Goal: Obtain resource: Download file/media

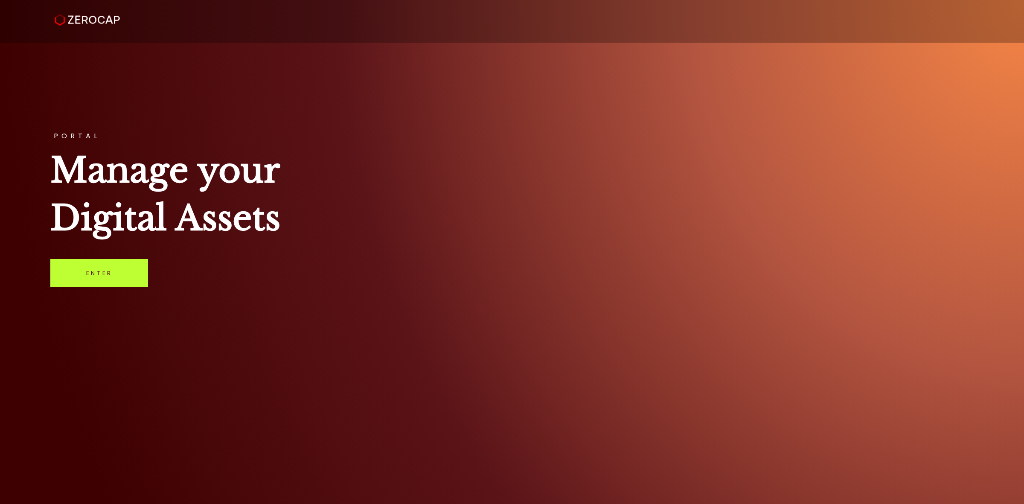
click at [134, 269] on link "Enter" at bounding box center [99, 273] width 98 height 28
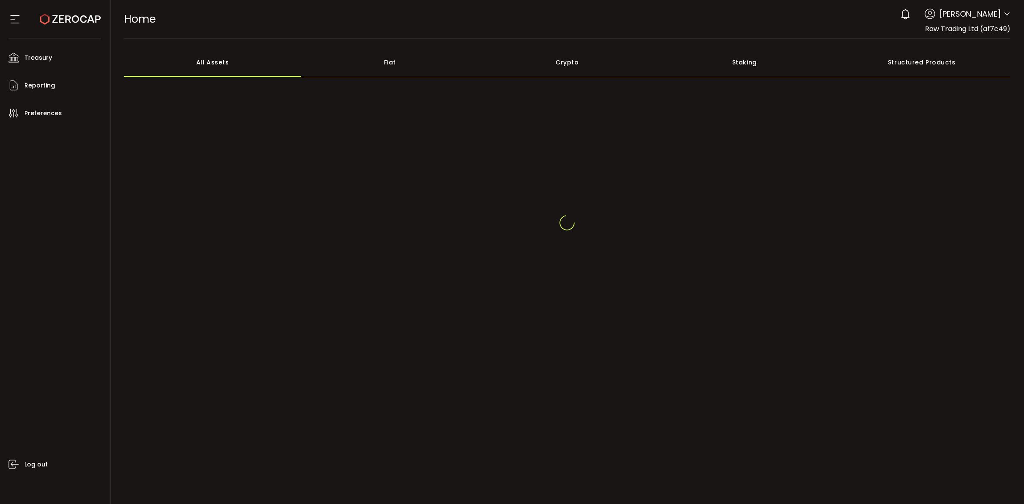
click at [1010, 14] on header "PDF is being processed and will download to your computer HOME Buy Power $0.00 …" at bounding box center [567, 19] width 914 height 39
click at [1007, 15] on icon at bounding box center [1006, 14] width 7 height 7
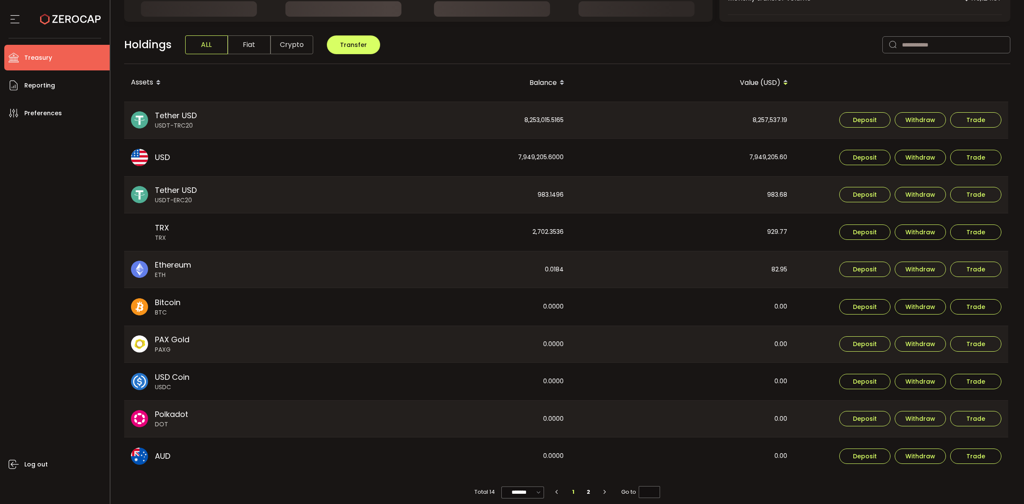
scroll to position [202, 0]
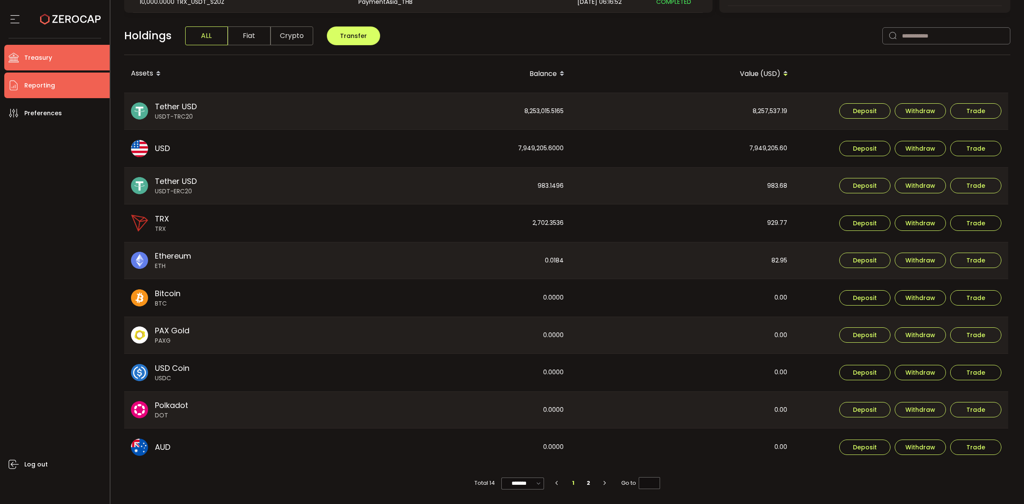
click at [43, 88] on span "Reporting" at bounding box center [39, 85] width 31 height 12
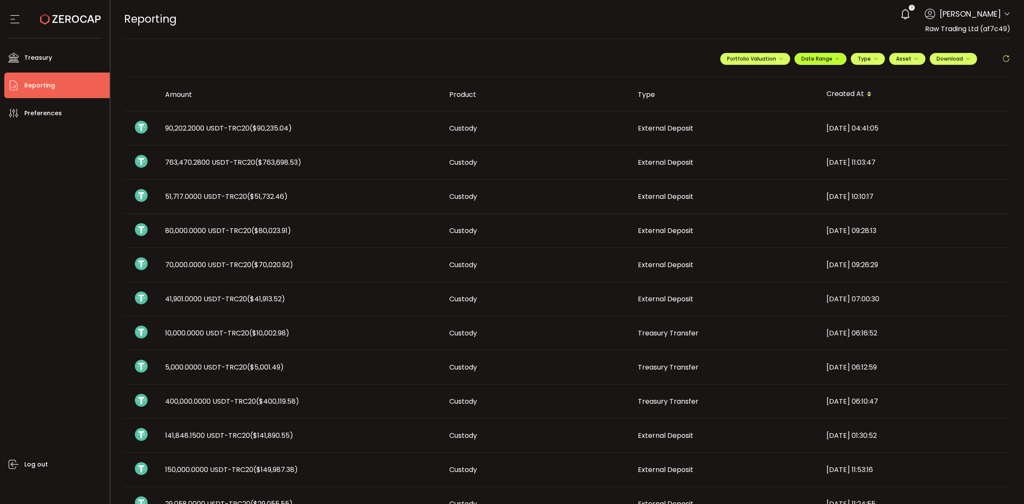
click at [834, 57] on icon "button" at bounding box center [836, 58] width 5 height 5
click at [760, 76] on icon at bounding box center [764, 76] width 11 height 9
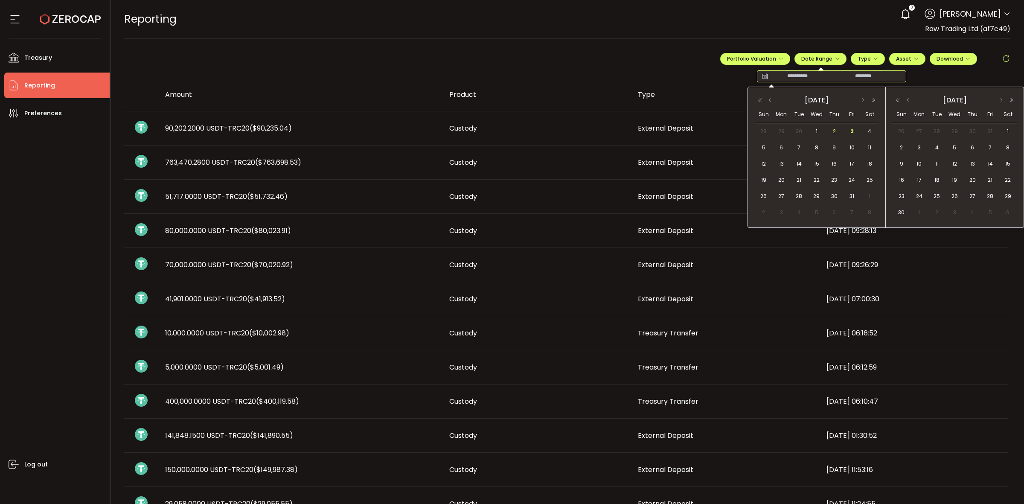
click at [833, 130] on span "2" at bounding box center [834, 131] width 10 height 10
click at [852, 132] on span "3" at bounding box center [852, 131] width 10 height 10
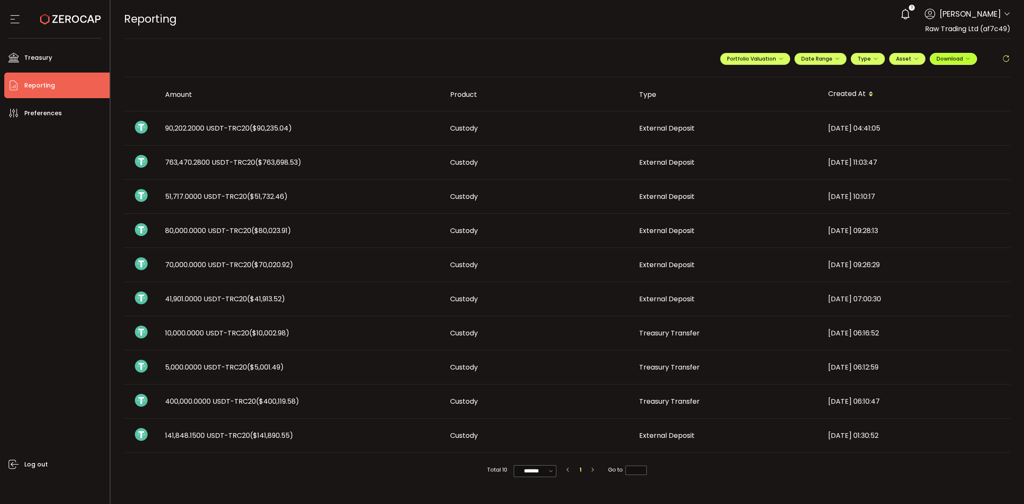
click at [960, 56] on span "Download" at bounding box center [953, 58] width 34 height 7
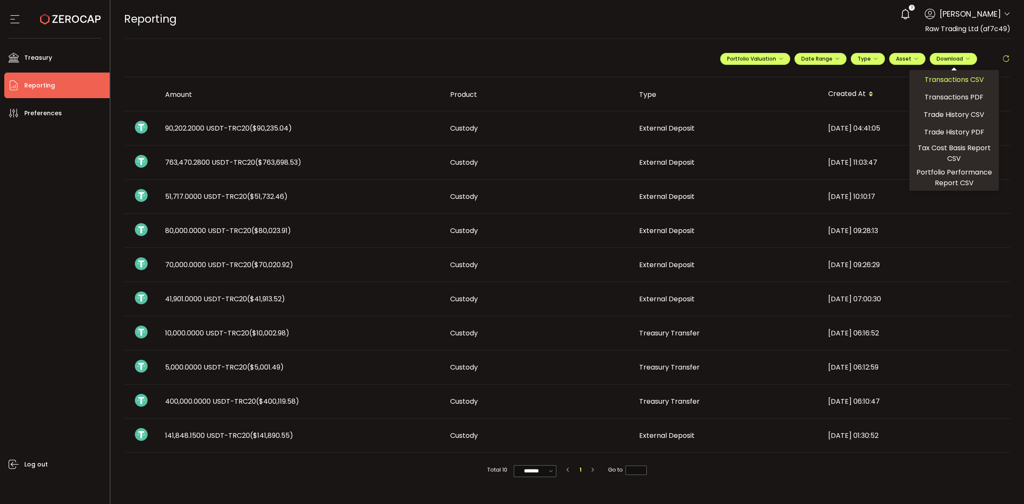
click at [955, 83] on span "Transactions CSV" at bounding box center [953, 79] width 59 height 11
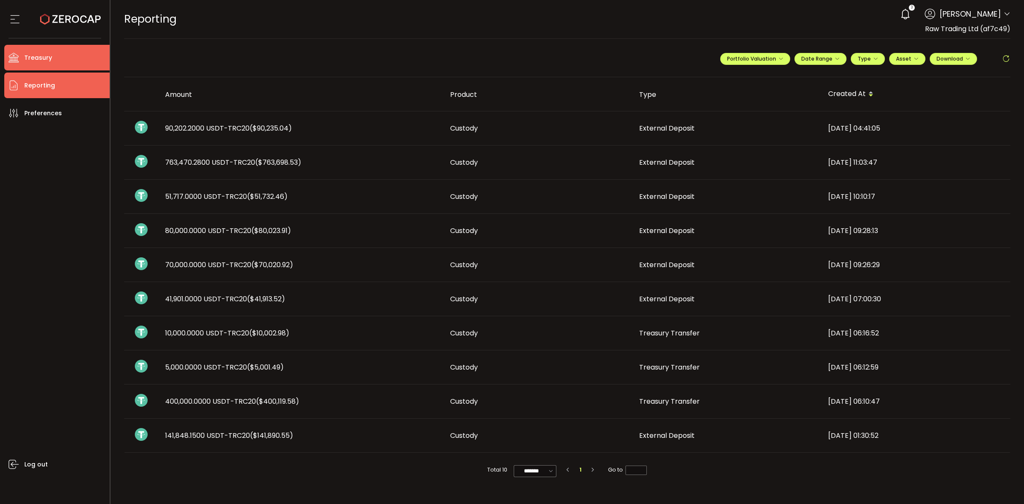
click at [38, 65] on li "Treasury" at bounding box center [56, 58] width 105 height 26
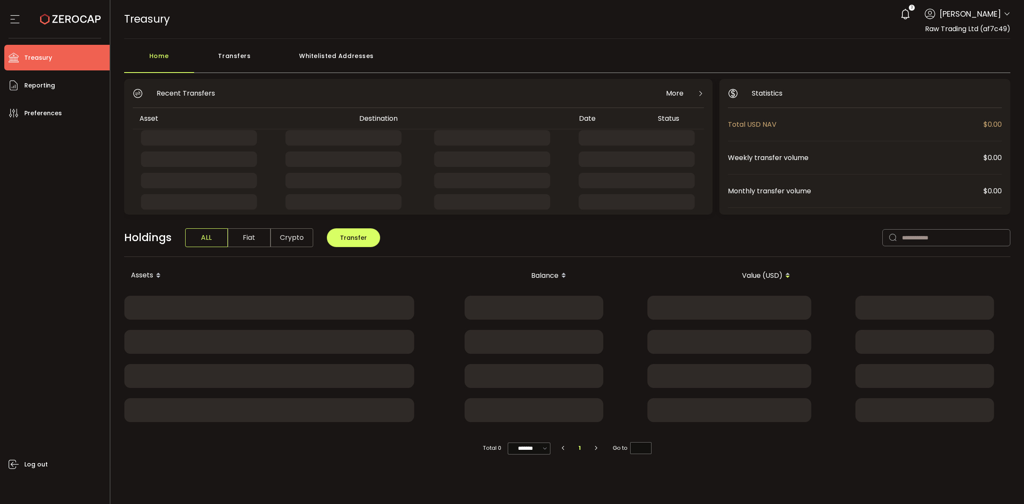
click at [242, 59] on div "Transfers" at bounding box center [234, 60] width 81 height 26
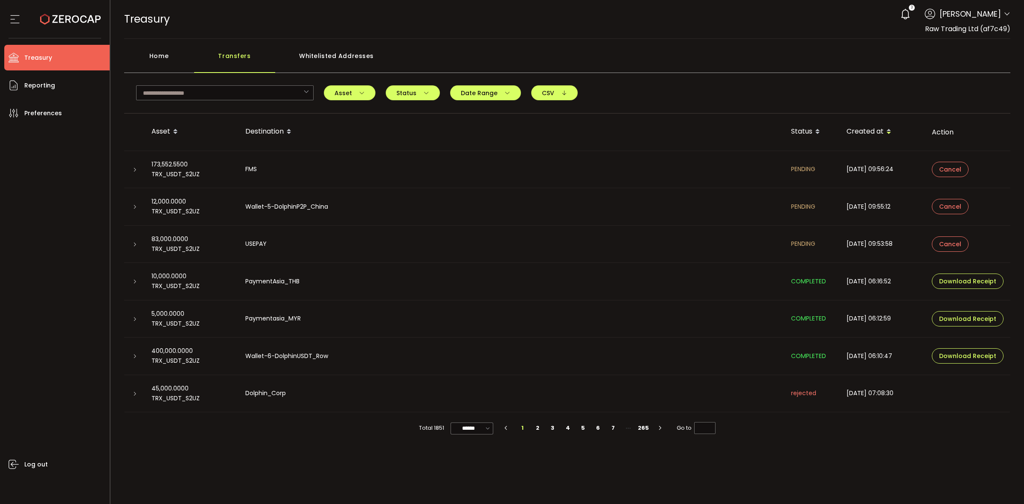
click at [1010, 17] on header "PDF is being processed and will download to your computer TREASURY Buy Power $0…" at bounding box center [567, 19] width 914 height 39
click at [1008, 15] on icon at bounding box center [1006, 14] width 7 height 7
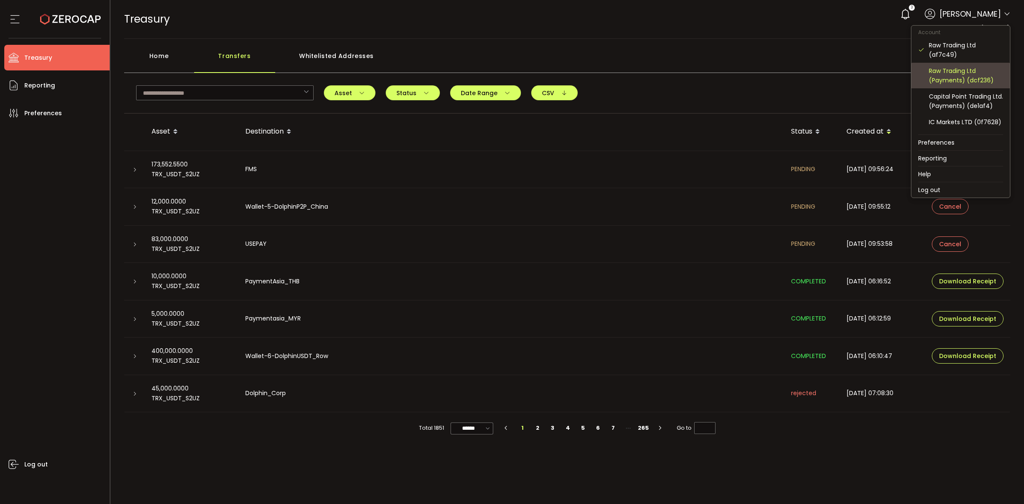
click at [991, 78] on div "Raw Trading Ltd (Payments) (dcf236)" at bounding box center [966, 75] width 74 height 19
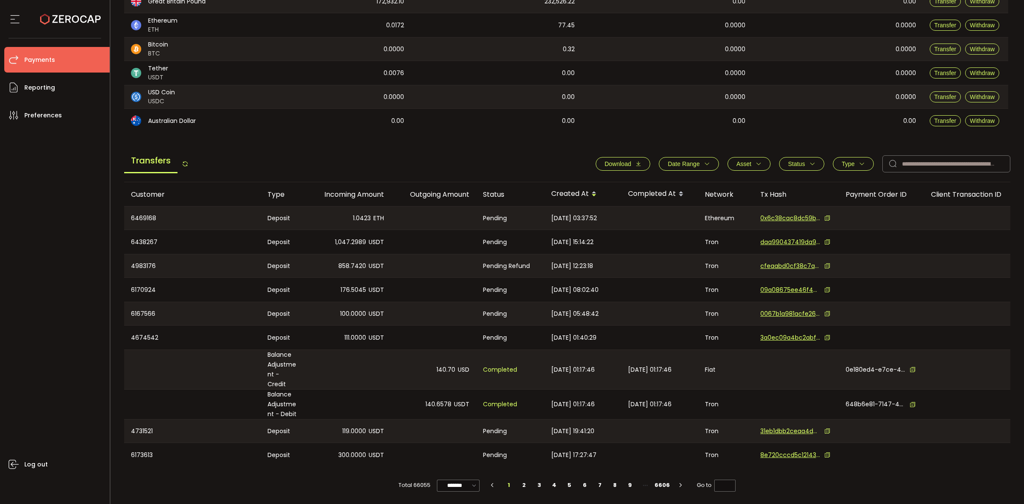
scroll to position [176, 0]
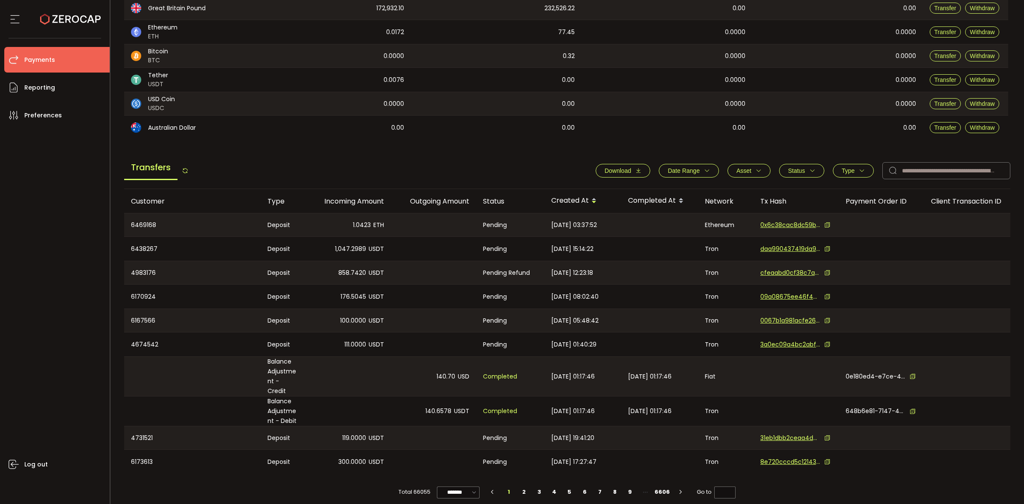
drag, startPoint x: 704, startPoint y: 174, endPoint x: 700, endPoint y: 175, distance: 4.5
click at [704, 174] on button "Date Range" at bounding box center [689, 171] width 60 height 14
click at [649, 196] on icon at bounding box center [653, 192] width 9 height 14
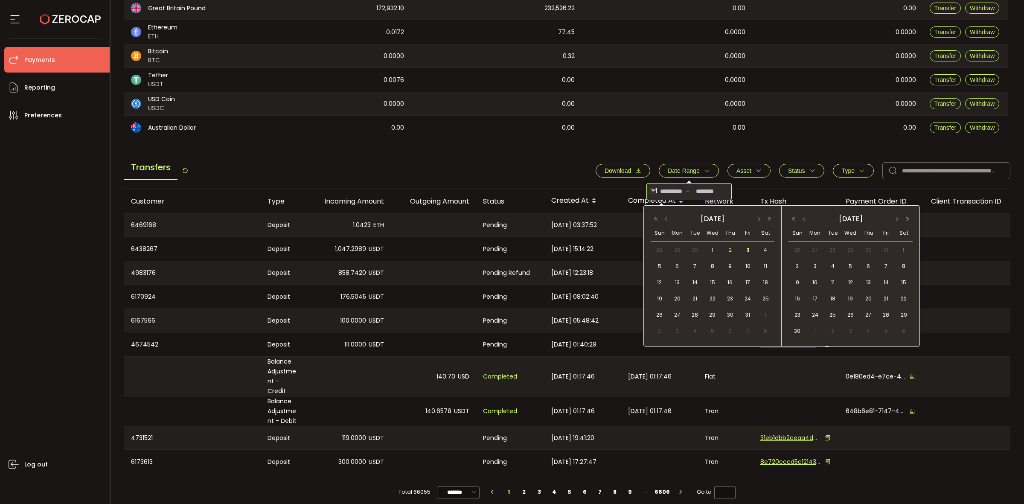
click at [726, 252] on span "2" at bounding box center [730, 250] width 10 height 10
click at [729, 251] on span "2" at bounding box center [730, 250] width 10 height 10
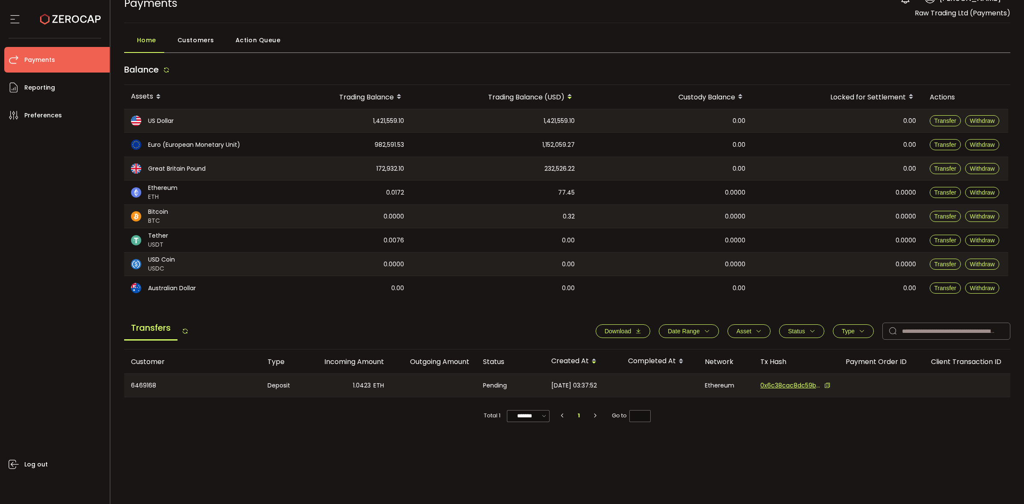
scroll to position [17, 0]
